Goal: Use online tool/utility: Use online tool/utility

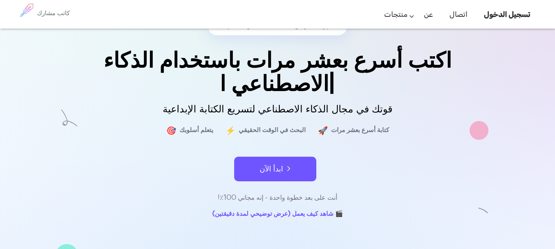
scroll to position [51, 0]
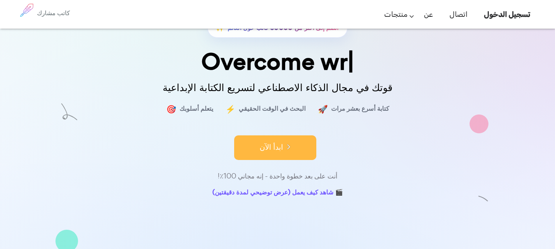
click at [292, 152] on button "ابدأ الآن" at bounding box center [275, 148] width 82 height 25
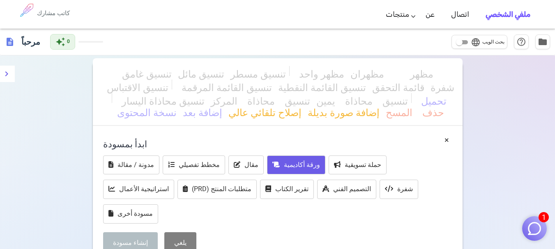
click at [279, 164] on icon at bounding box center [275, 164] width 7 height 7
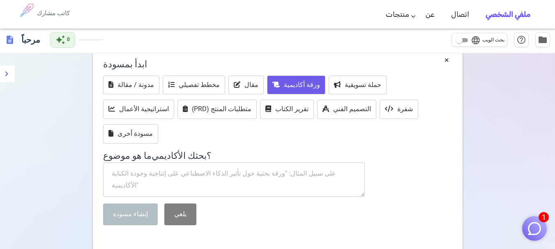
scroll to position [78, 0]
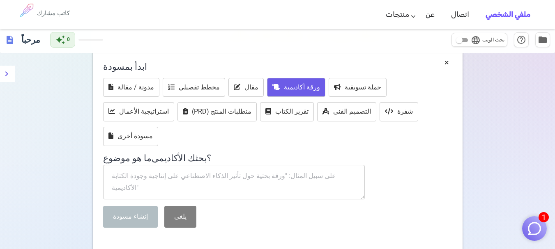
click at [254, 180] on textarea at bounding box center [234, 182] width 262 height 34
click at [297, 159] on h4 "ما هو موضوع بحثك الأكاديمي ؟" at bounding box center [277, 156] width 349 height 16
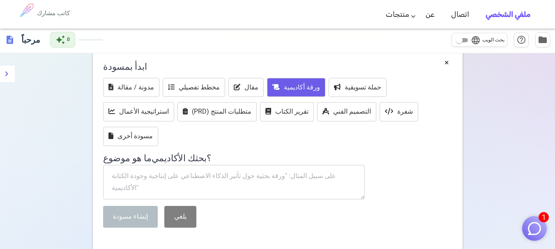
click at [300, 182] on textarea at bounding box center [234, 182] width 262 height 34
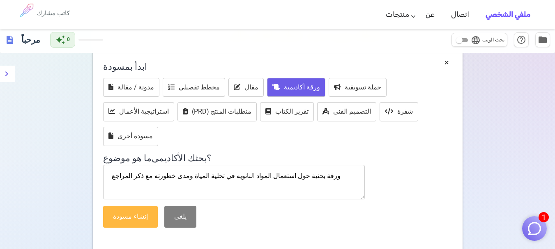
type textarea "ورقة بحثية حول استعمال المواد النانويه في تحلية المياة ومدى خطورته مع ذكر المرا…"
click at [149, 218] on button "إنشاء مسودة" at bounding box center [130, 217] width 55 height 22
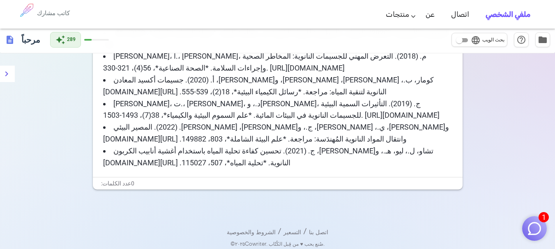
scroll to position [886, 0]
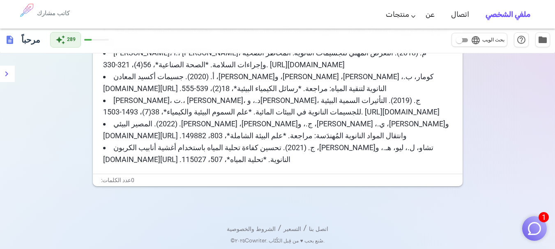
click at [145, 180] on div "عدد الكلمات: 0" at bounding box center [278, 181] width 370 height 12
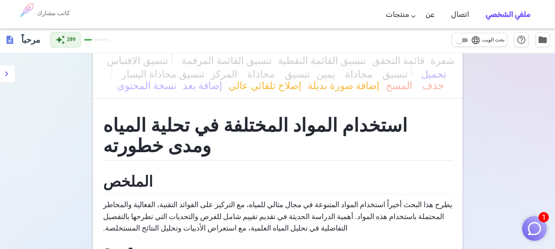
scroll to position [0, 0]
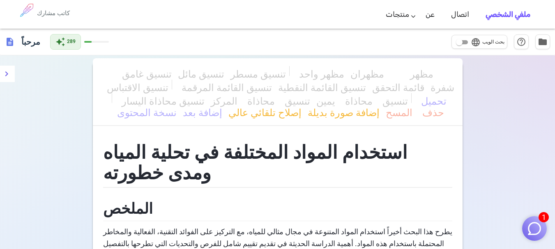
click at [11, 46] on span "description" at bounding box center [10, 42] width 10 height 10
click at [8, 41] on span "description" at bounding box center [10, 42] width 10 height 10
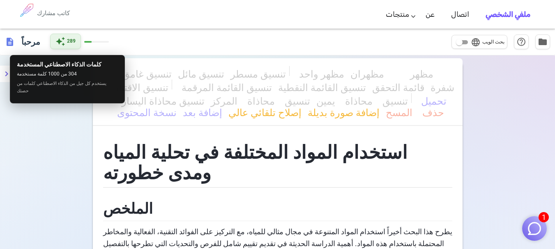
click at [59, 42] on span "auto_awesome" at bounding box center [60, 42] width 10 height 10
click at [64, 43] on span "auto_awesome" at bounding box center [60, 42] width 10 height 10
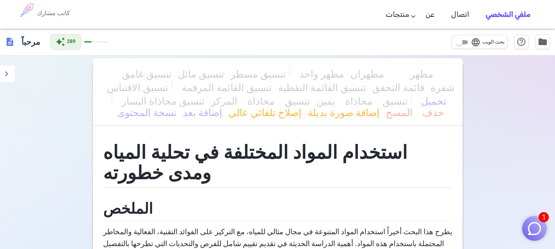
click at [87, 40] on div "auto_awesome 289" at bounding box center [79, 42] width 59 height 16
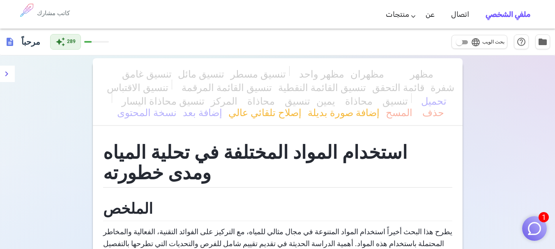
click at [87, 40] on div "auto_awesome 289" at bounding box center [79, 42] width 59 height 16
click at [305, 166] on h1 "استخدام المواد المختلفة في تحلية المياه ومدى خطورته" at bounding box center [277, 161] width 349 height 54
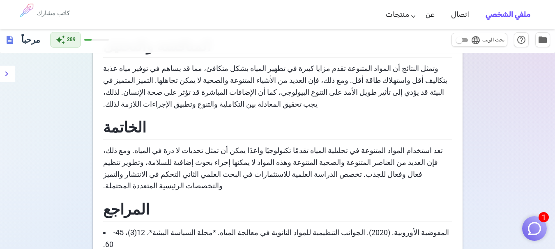
scroll to position [684, 0]
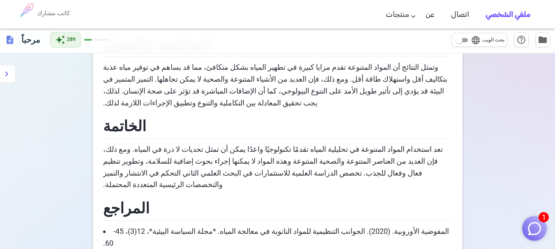
click at [489, 21] on link "ملفي الشخصي" at bounding box center [507, 14] width 45 height 24
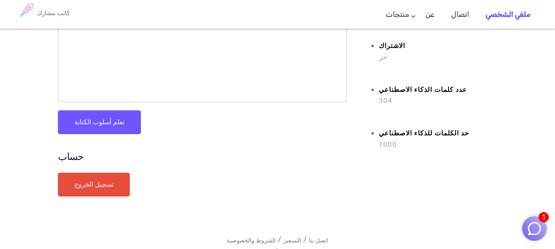
scroll to position [116, 0]
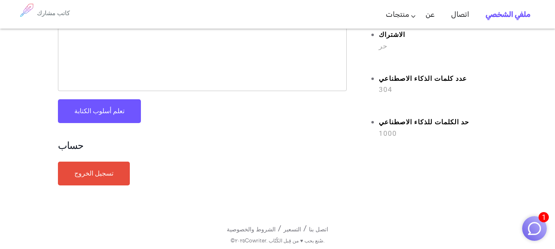
click at [110, 166] on link "تسجيل الخروج" at bounding box center [94, 174] width 72 height 24
